Goal: Information Seeking & Learning: Learn about a topic

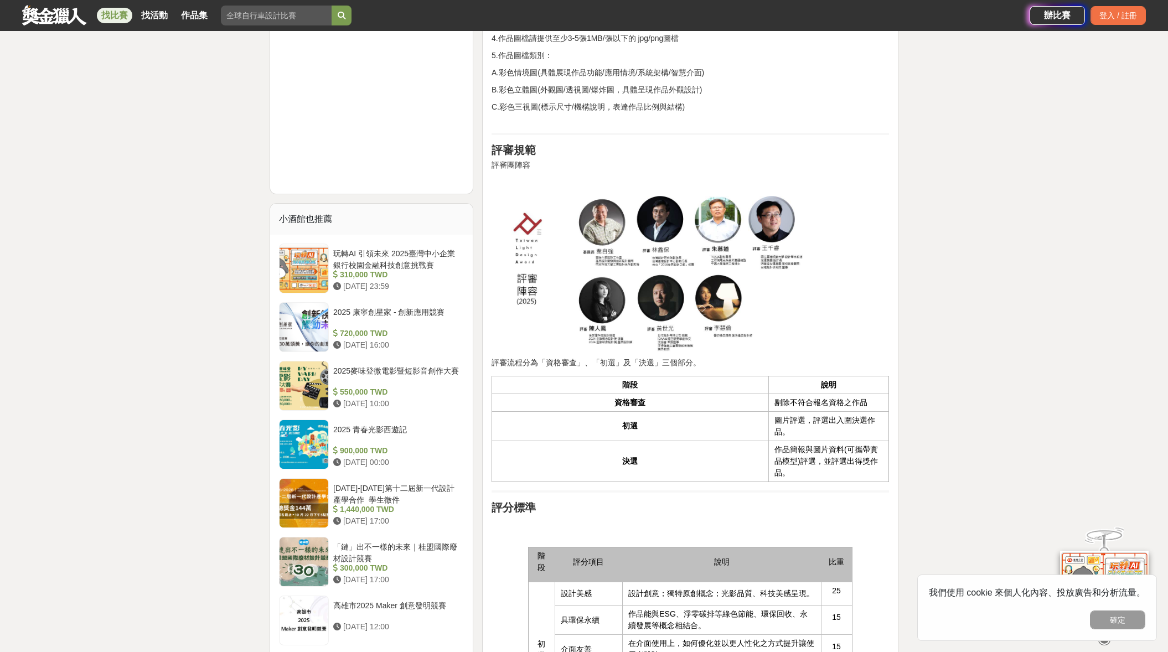
scroll to position [996, 0]
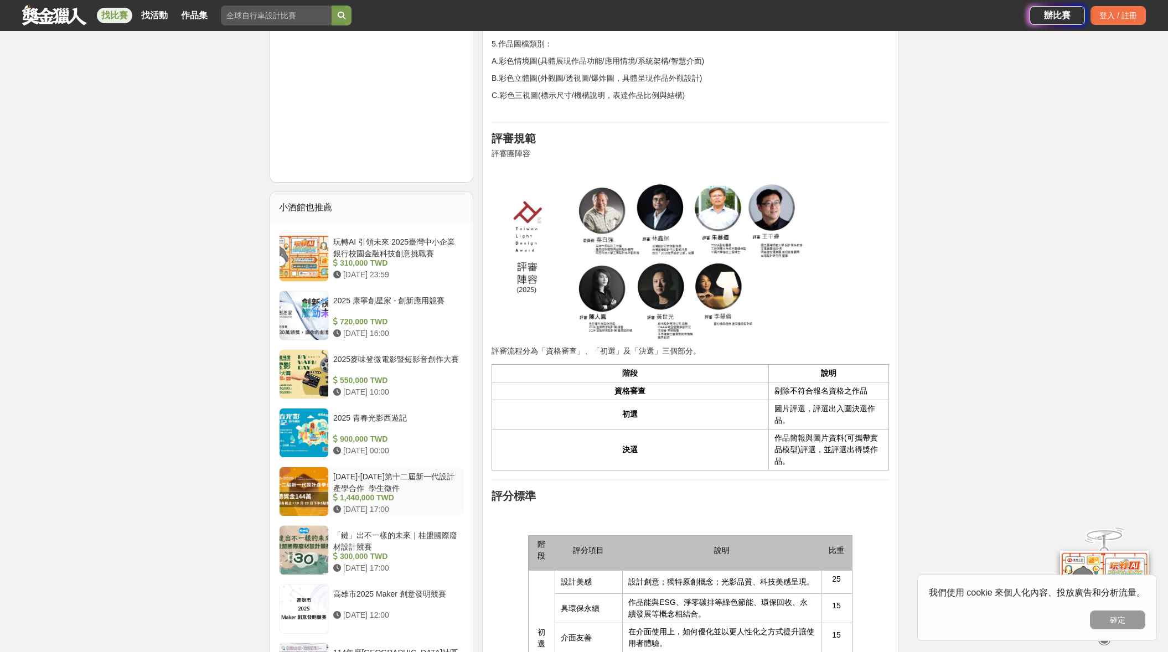
click at [312, 474] on div at bounding box center [303, 491] width 49 height 49
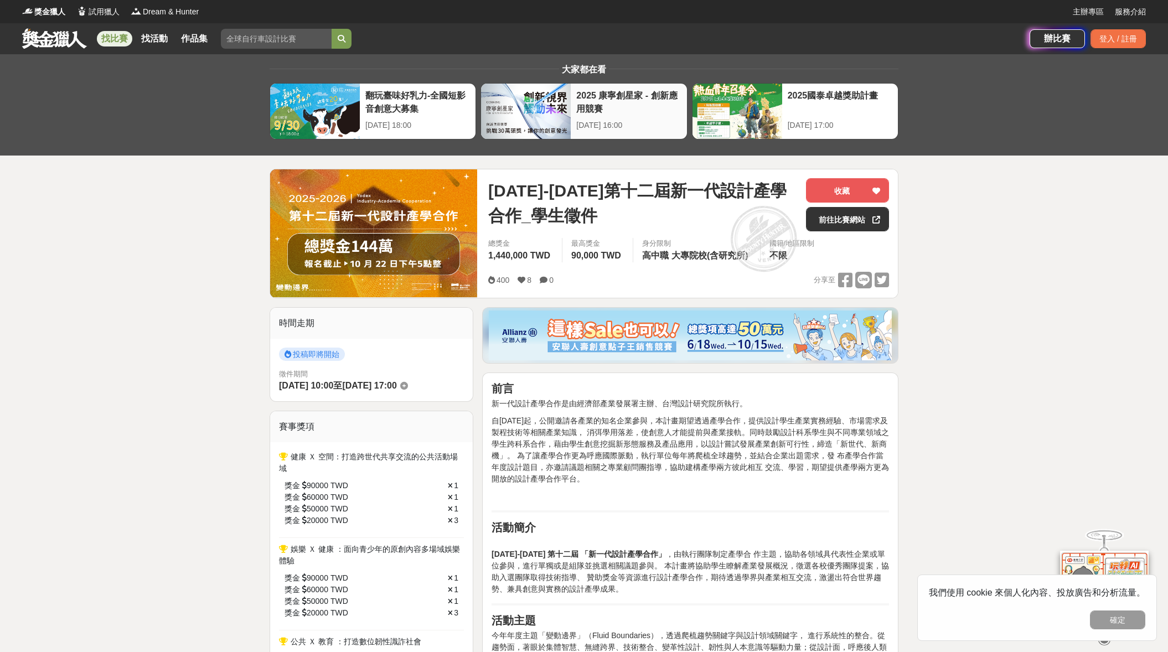
click at [506, 119] on div at bounding box center [526, 111] width 90 height 55
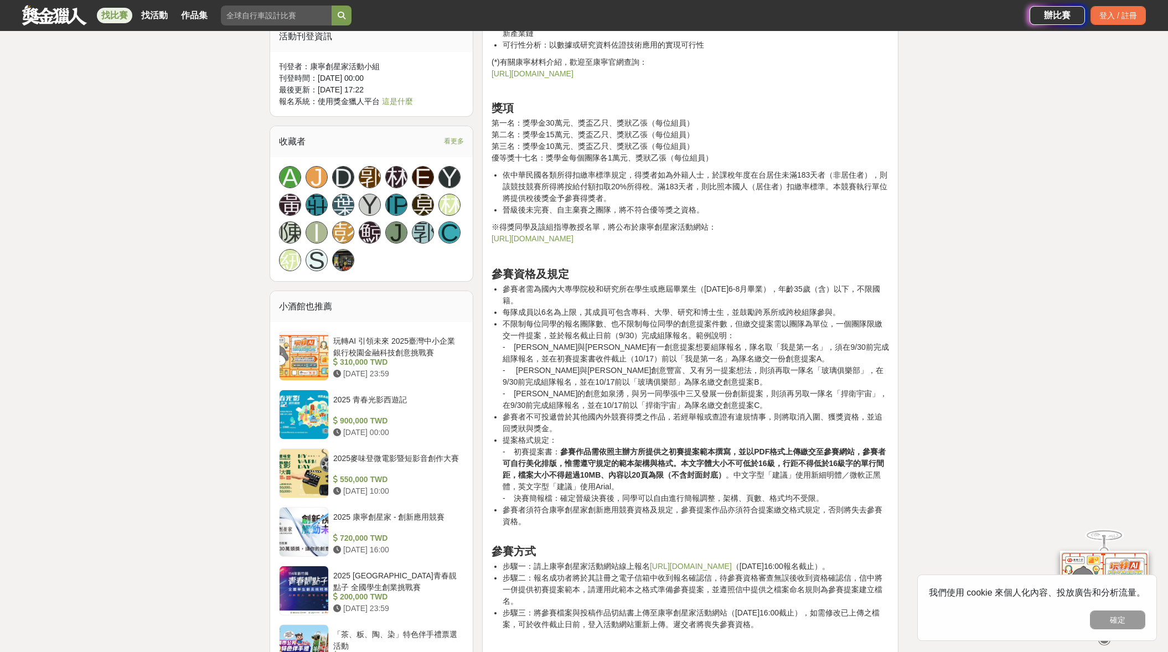
scroll to position [941, 0]
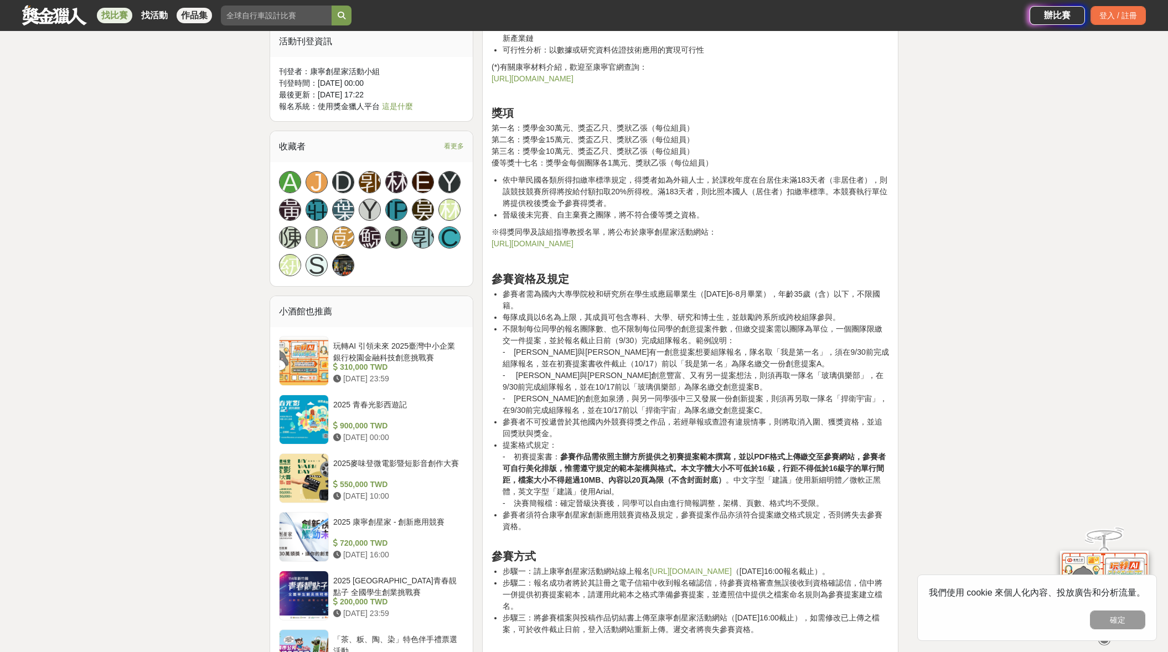
click at [187, 15] on link "作品集" at bounding box center [194, 15] width 35 height 15
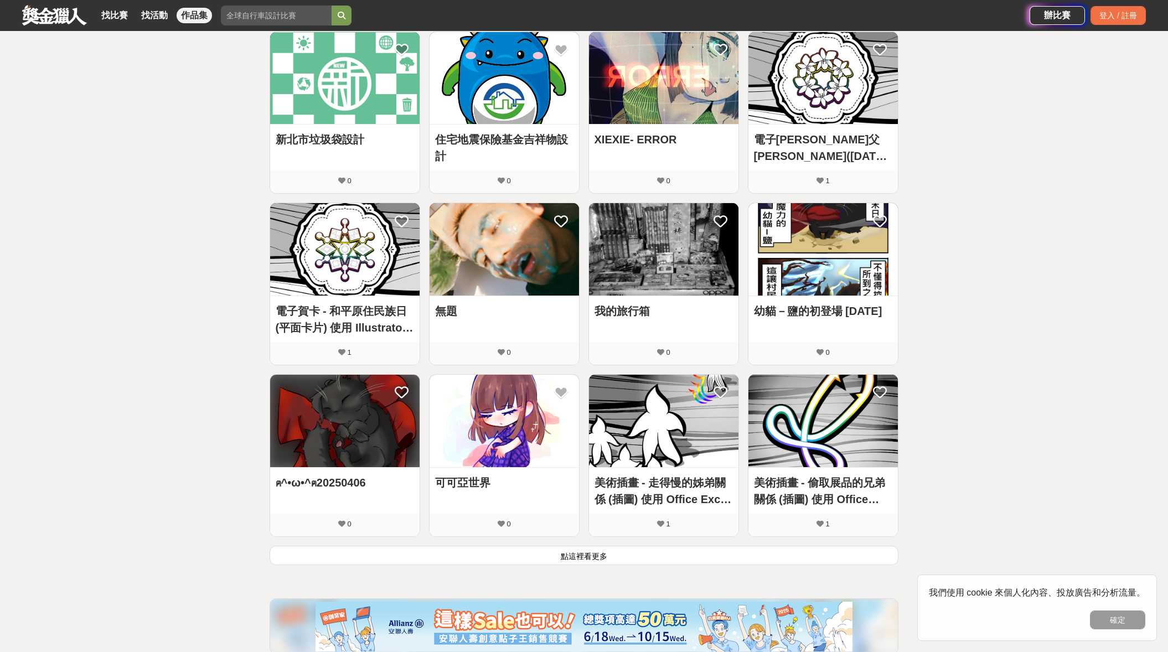
scroll to position [443, 0]
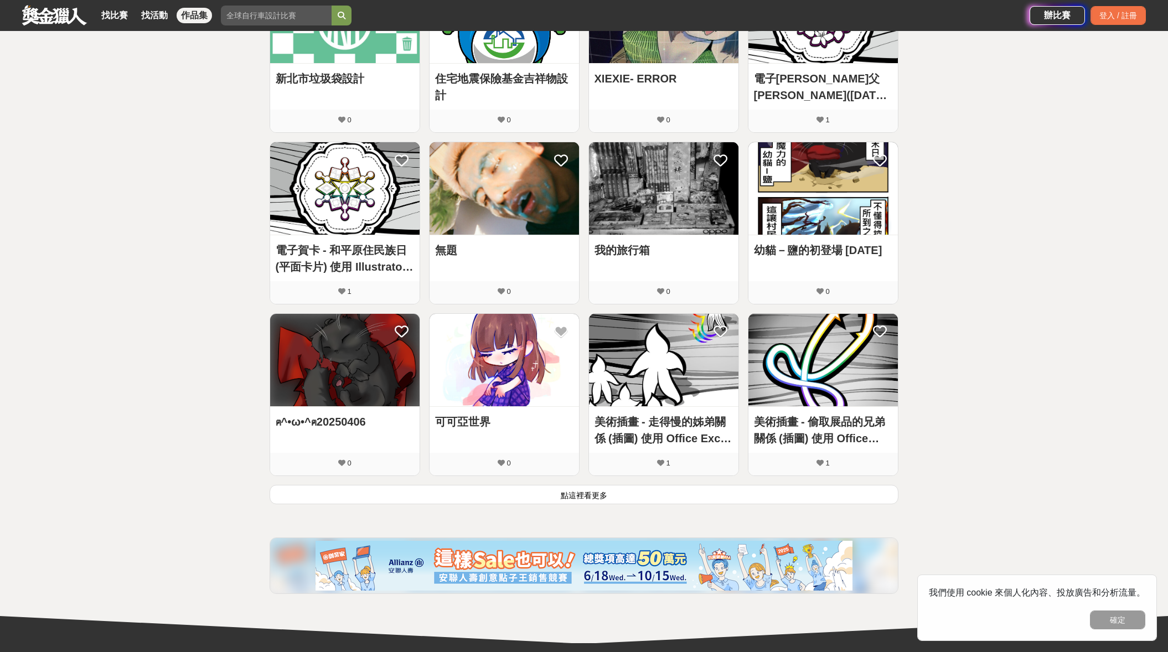
click at [592, 495] on button "點這裡看更多" at bounding box center [584, 494] width 629 height 19
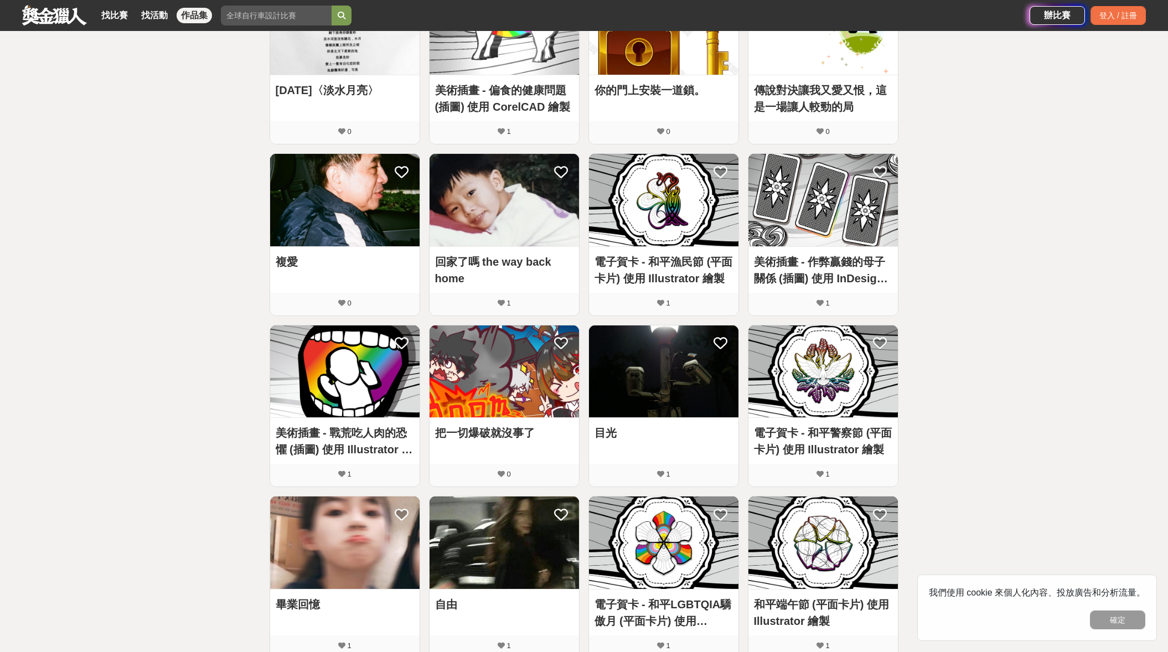
scroll to position [1107, 0]
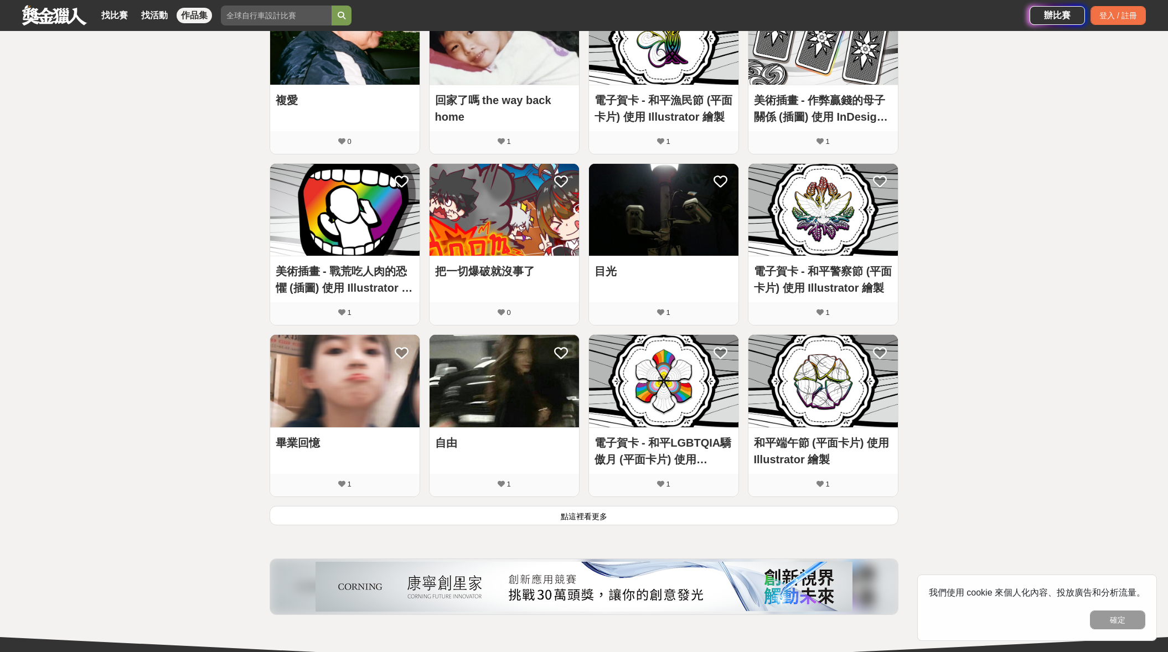
click at [619, 516] on button "點這裡看更多" at bounding box center [584, 515] width 629 height 19
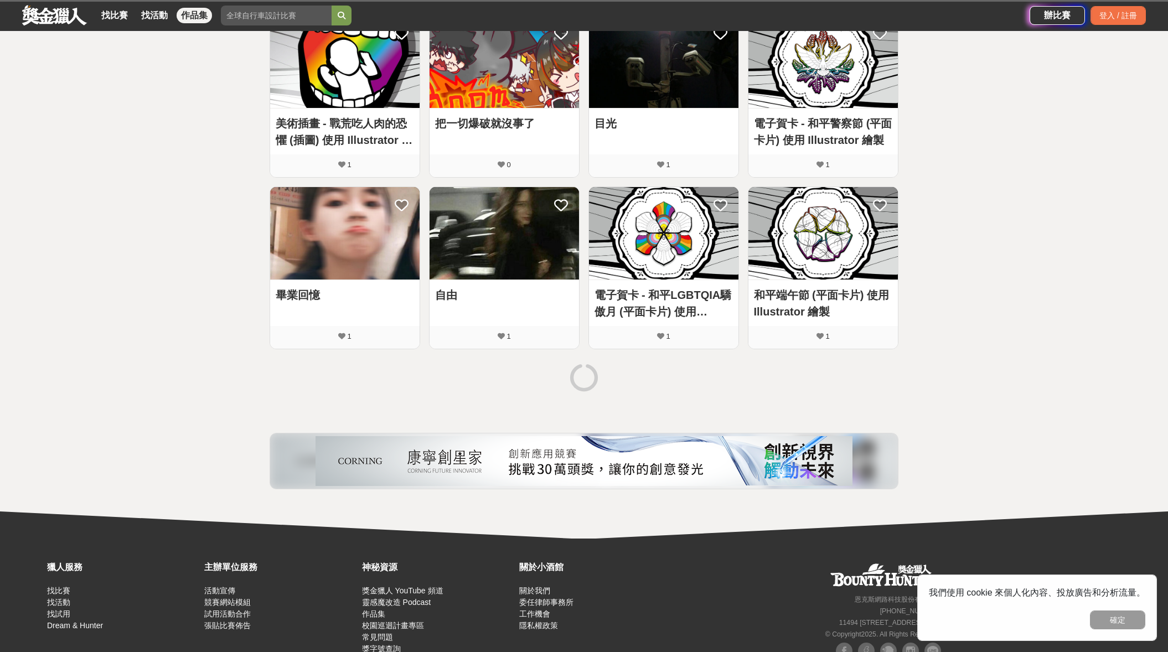
scroll to position [1273, 0]
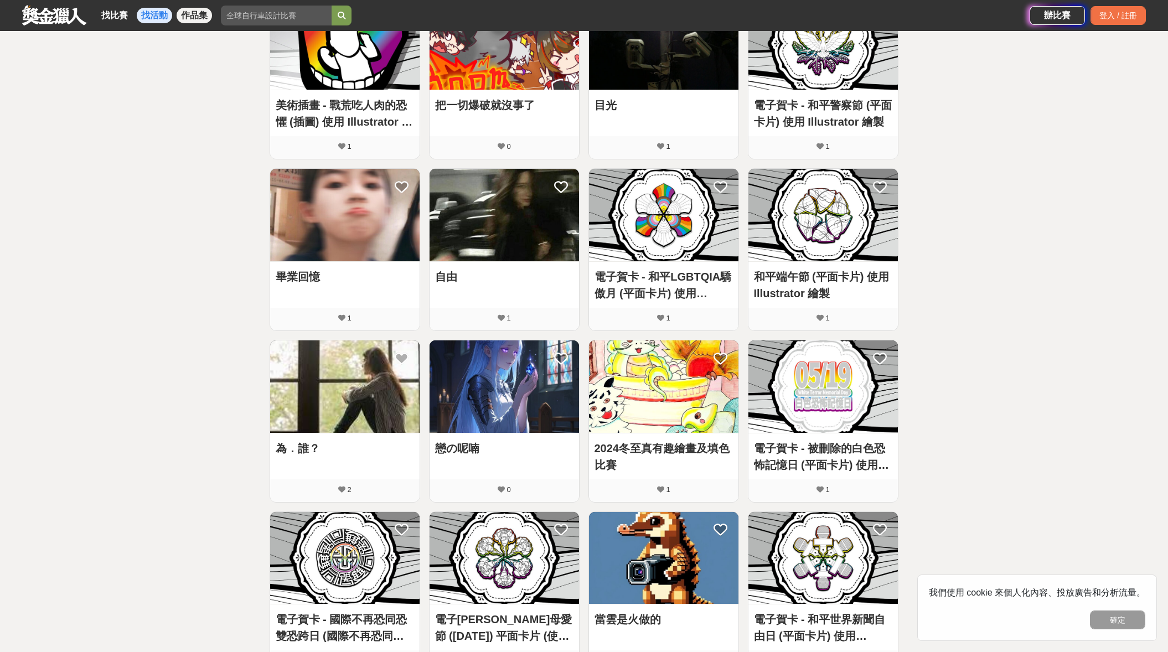
click at [144, 14] on link "找活動" at bounding box center [154, 15] width 35 height 15
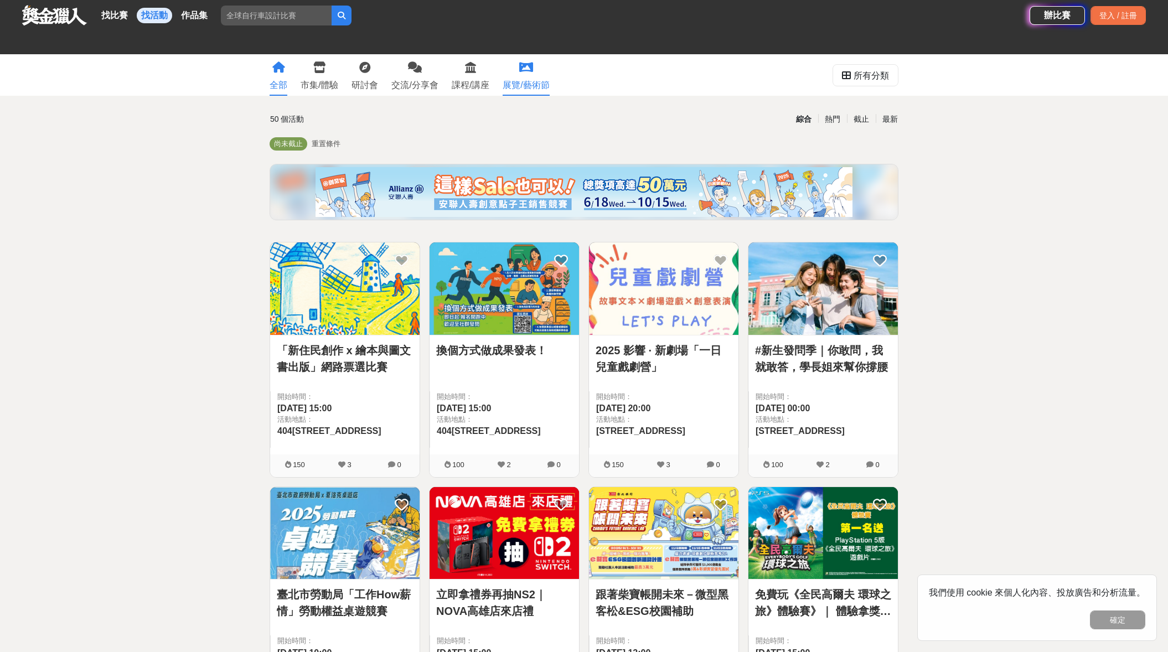
click at [537, 77] on link "展覽/藝術節" at bounding box center [525, 75] width 46 height 42
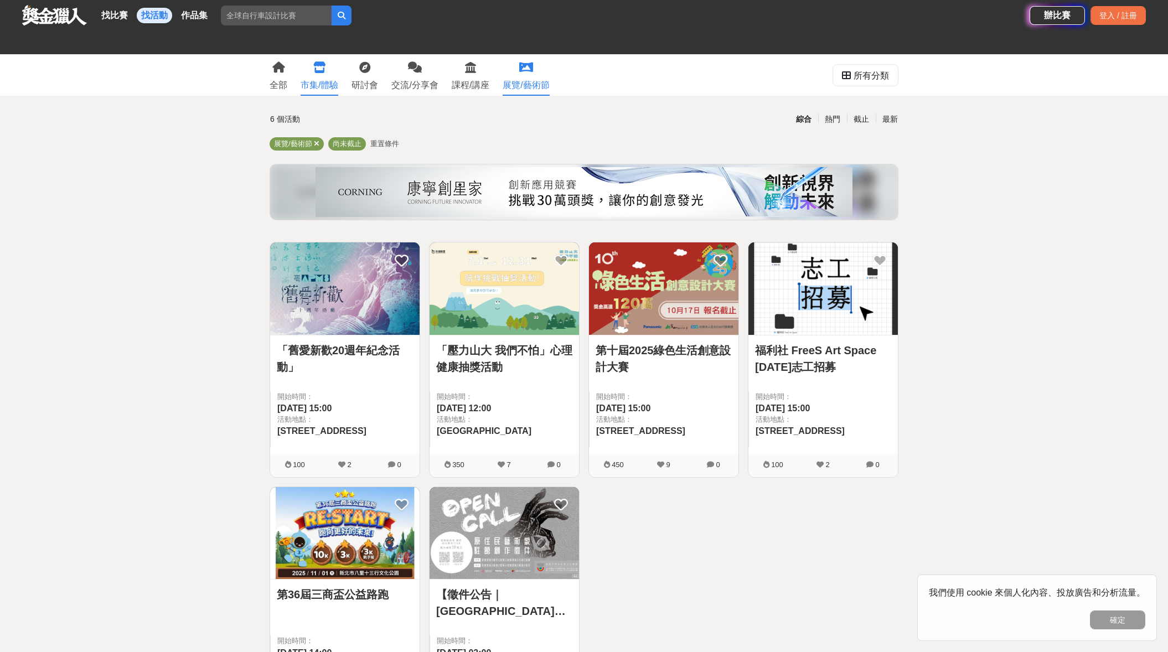
click at [310, 89] on div "市集/體驗" at bounding box center [319, 85] width 38 height 13
